Goal: Transaction & Acquisition: Purchase product/service

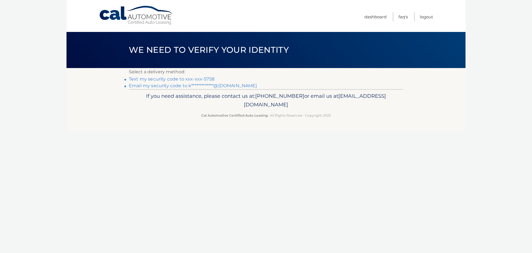
click at [167, 79] on link "Text my security code to xxx-xxx-5758" at bounding box center [172, 78] width 86 height 5
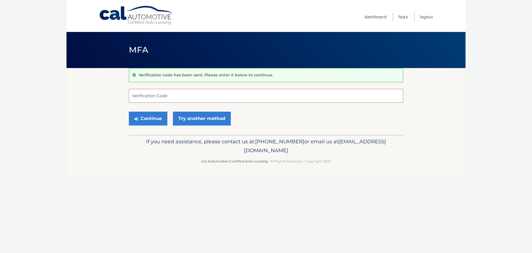
click at [177, 98] on input "Verification Code" at bounding box center [266, 96] width 275 height 14
type input "368506"
click at [129, 111] on button "Continue" at bounding box center [148, 118] width 39 height 14
click at [148, 116] on button "Continue" at bounding box center [148, 118] width 39 height 14
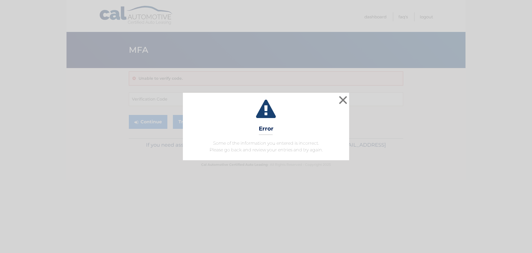
click at [297, 128] on div "× Error Some of the information you entered is incorrect. Please go back and re…" at bounding box center [266, 126] width 166 height 67
click at [344, 101] on button "×" at bounding box center [343, 99] width 11 height 11
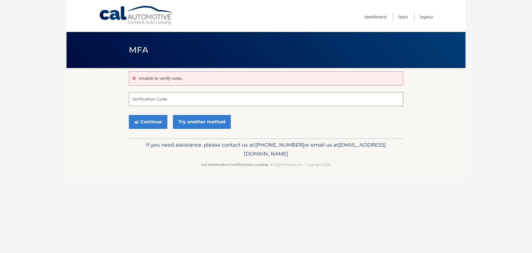
click at [179, 98] on input "Verification Code" at bounding box center [266, 99] width 275 height 14
type input "368506"
click at [129, 115] on button "Continue" at bounding box center [148, 122] width 39 height 14
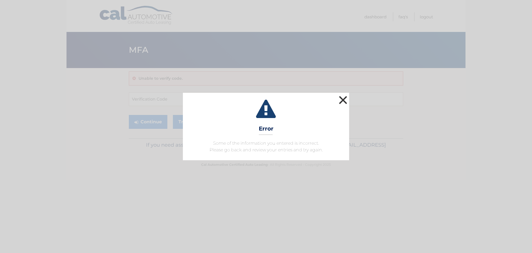
click at [340, 100] on button "×" at bounding box center [343, 99] width 11 height 11
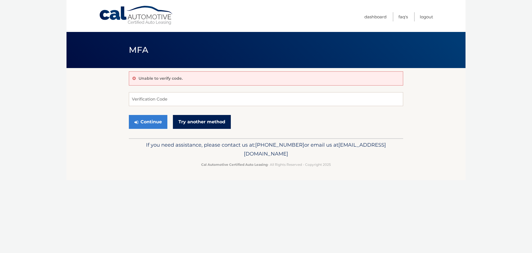
click at [192, 125] on link "Try another method" at bounding box center [202, 122] width 58 height 14
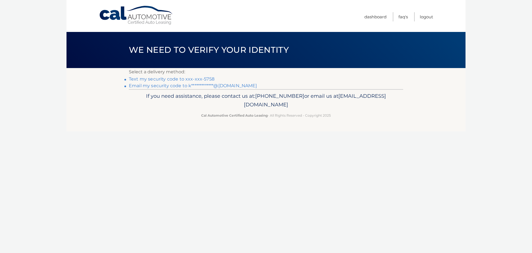
click at [195, 80] on link "Text my security code to xxx-xxx-5758" at bounding box center [172, 78] width 86 height 5
click at [228, 86] on link "**********" at bounding box center [193, 85] width 128 height 5
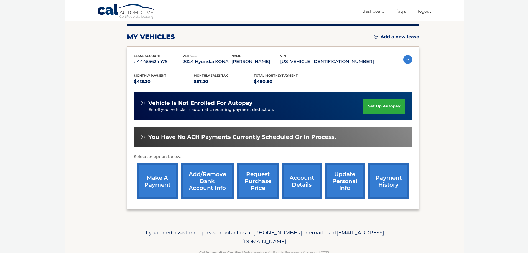
scroll to position [83, 0]
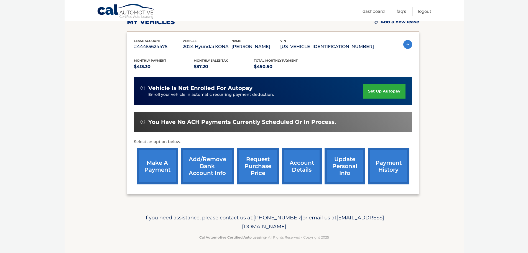
click at [161, 167] on link "make a payment" at bounding box center [158, 166] width 42 height 36
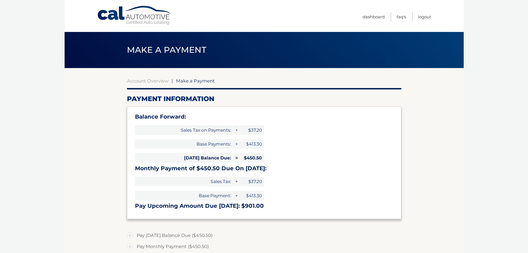
select select "NTg4ZDRiYWQtMDE1Ny00ZWE1LTliYzAtZWNmM2RkMDRmMmY4"
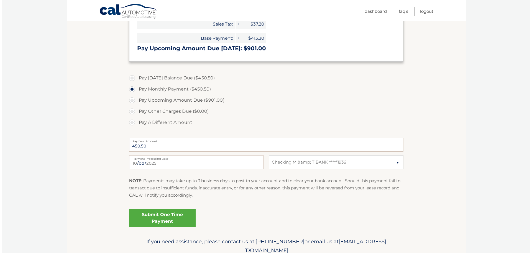
scroll to position [181, 0]
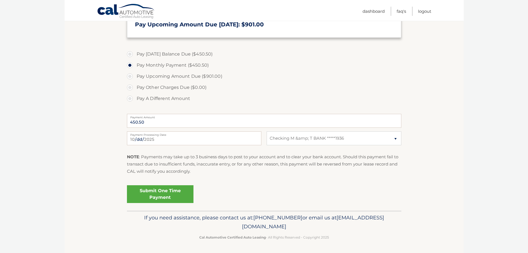
click at [148, 194] on link "Submit One Time Payment" at bounding box center [160, 194] width 67 height 18
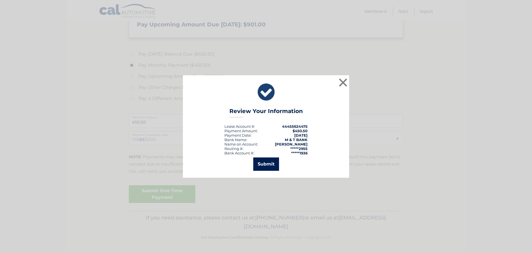
click at [271, 166] on button "Submit" at bounding box center [266, 163] width 26 height 13
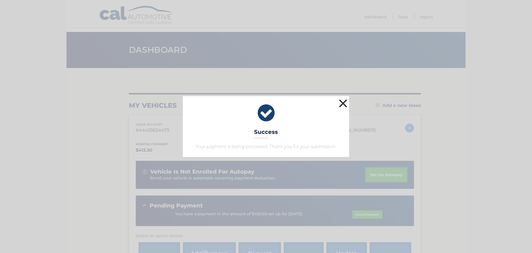
click at [344, 105] on button "×" at bounding box center [343, 103] width 11 height 11
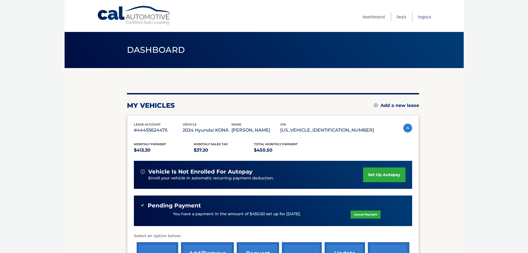
click at [426, 15] on link "Logout" at bounding box center [424, 16] width 13 height 9
